Goal: Information Seeking & Learning: Learn about a topic

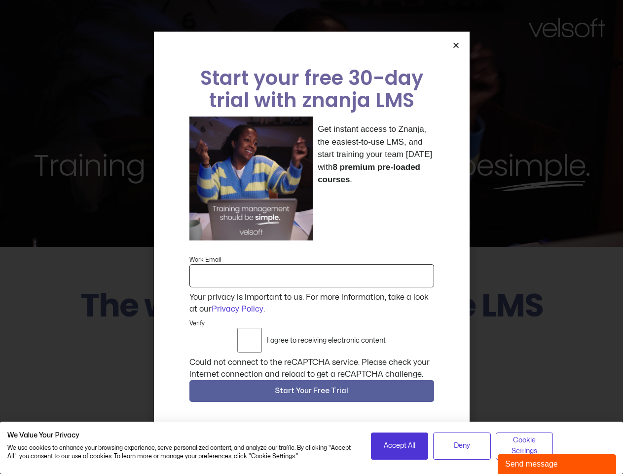
click at [311, 237] on div "Get instant access to Znanja, the easiest-to-use LMS, and start training your t…" at bounding box center [312, 178] width 245 height 124
click at [456, 49] on icon "Close" at bounding box center [456, 44] width 7 height 7
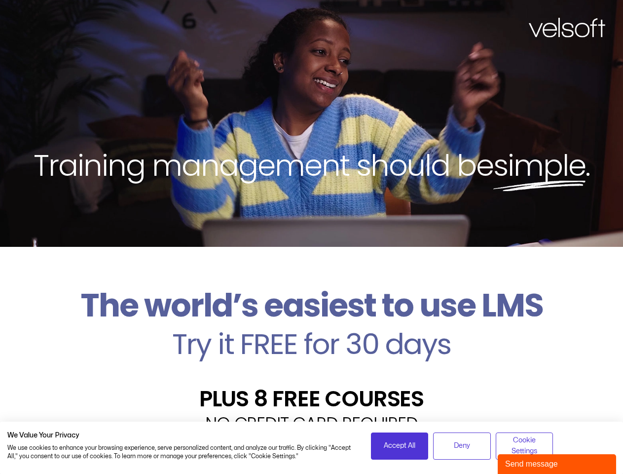
click at [312, 393] on h2 "PLUS 8 FREE COURSES" at bounding box center [311, 398] width 609 height 22
click at [400, 446] on span "Accept All" at bounding box center [400, 445] width 32 height 11
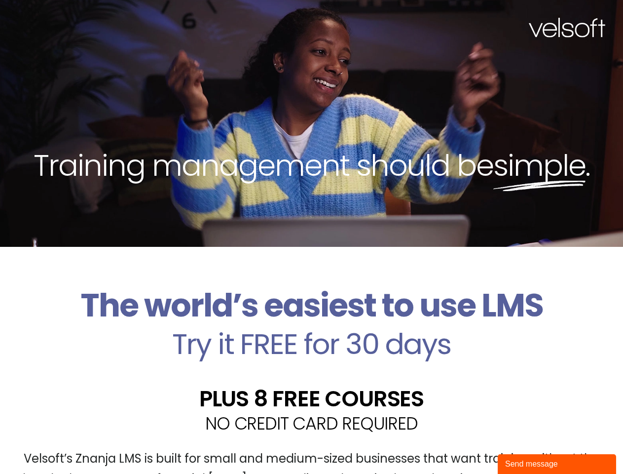
click at [462, 446] on div "Velsoft’s Znanja LMS is built for small and medium-sized businesses that want t…" at bounding box center [311, 473] width 609 height 72
click at [525, 446] on div "Velsoft’s Znanja LMS is built for small and medium-sized businesses that want t…" at bounding box center [311, 473] width 609 height 72
click at [557, 464] on div "Send message" at bounding box center [557, 464] width 104 height 12
